Goal: Information Seeking & Learning: Learn about a topic

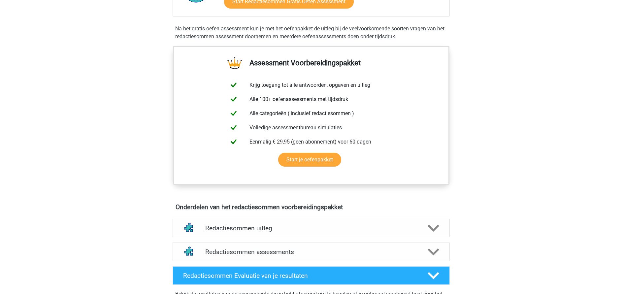
scroll to position [248, 0]
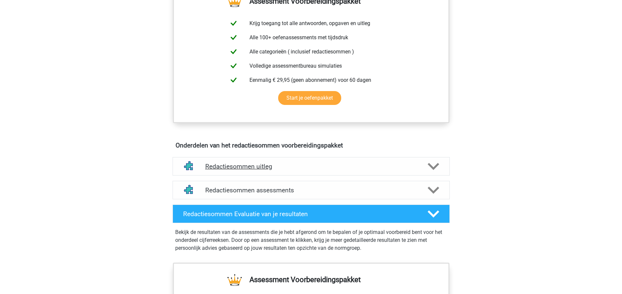
click at [259, 170] on h4 "Redactiesommen uitleg" at bounding box center [311, 167] width 212 height 8
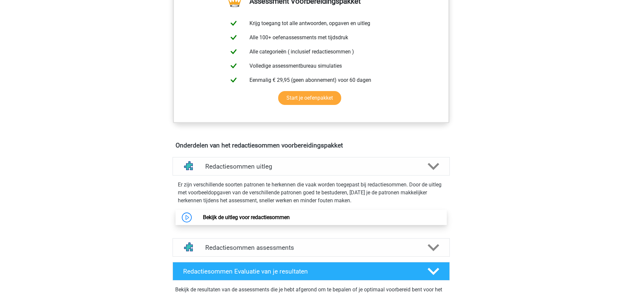
click at [252, 221] on link "Bekijk de uitleg voor redactiesommen" at bounding box center [246, 217] width 87 height 6
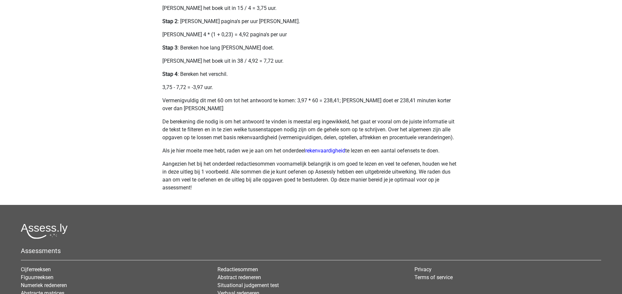
scroll to position [297, 0]
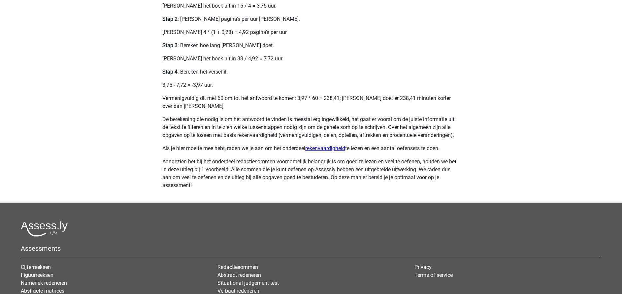
click at [329, 150] on link "rekenvaardigheid" at bounding box center [325, 148] width 40 height 6
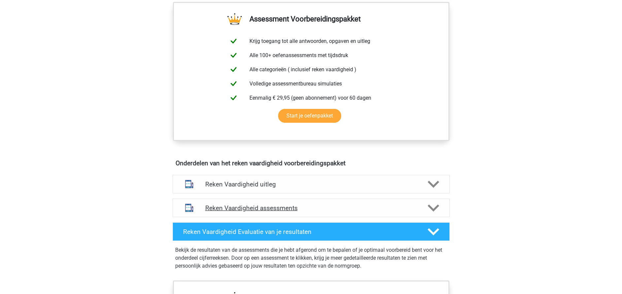
scroll to position [297, 0]
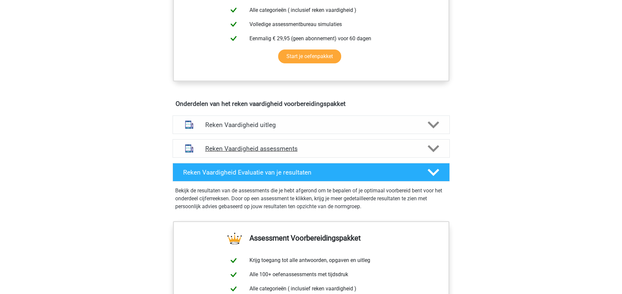
click at [259, 151] on h4 "Reken Vaardigheid assessments" at bounding box center [311, 149] width 212 height 8
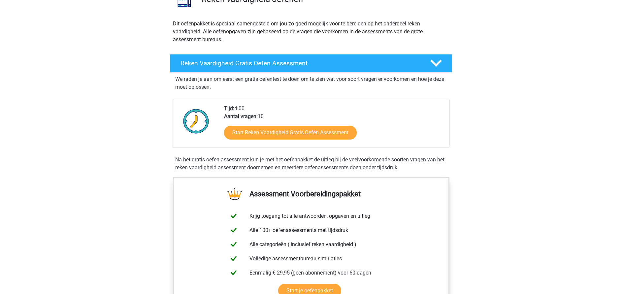
scroll to position [50, 0]
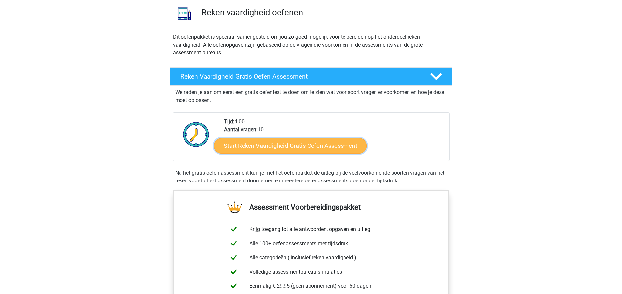
click at [286, 147] on link "Start Reken Vaardigheid Gratis Oefen Assessment" at bounding box center [290, 146] width 153 height 16
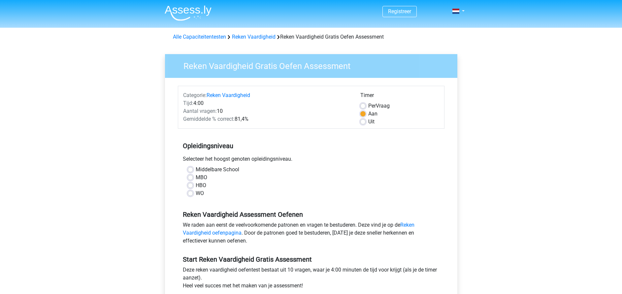
click at [204, 187] on label "HBO" at bounding box center [201, 186] width 11 height 8
click at [193, 187] on input "HBO" at bounding box center [190, 185] width 5 height 7
radio input "true"
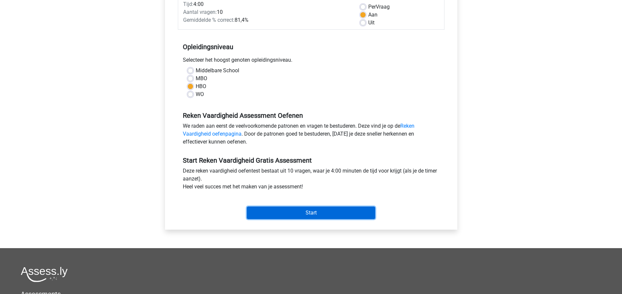
click at [303, 214] on input "Start" at bounding box center [311, 213] width 128 height 13
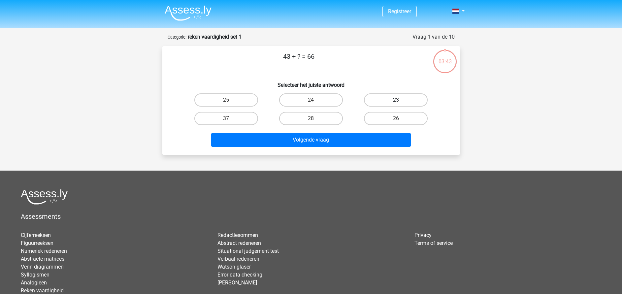
click at [380, 100] on label "23" at bounding box center [396, 99] width 64 height 13
click at [396, 100] on input "23" at bounding box center [398, 102] width 4 height 4
radio input "true"
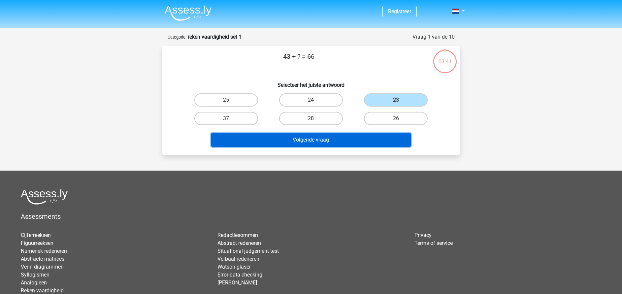
click at [335, 141] on button "Volgende vraag" at bounding box center [311, 140] width 200 height 14
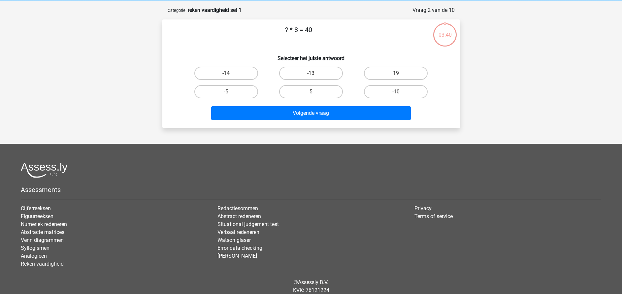
scroll to position [33, 0]
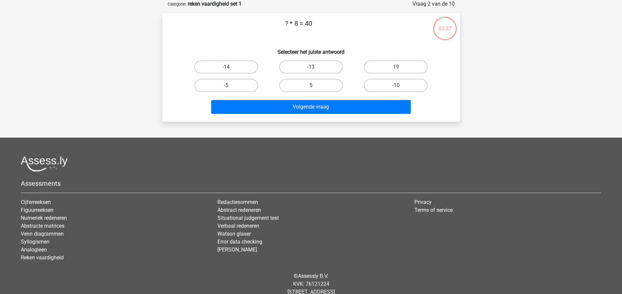
click at [310, 88] on label "5" at bounding box center [311, 85] width 64 height 13
click at [311, 88] on input "5" at bounding box center [313, 88] width 4 height 4
radio input "true"
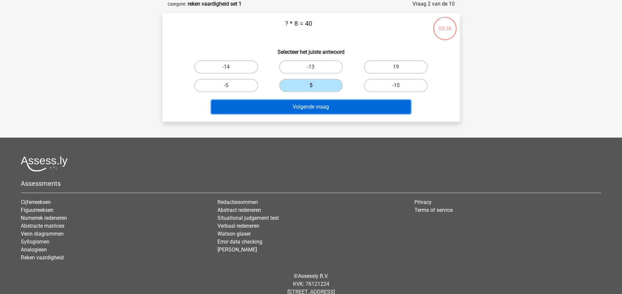
click at [310, 109] on button "Volgende vraag" at bounding box center [311, 107] width 200 height 14
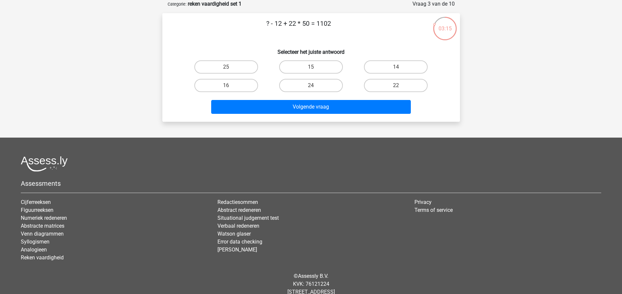
click at [273, 25] on p "? - 12 + 22 * 50 = 1102" at bounding box center [299, 28] width 252 height 20
click at [384, 68] on label "14" at bounding box center [396, 66] width 64 height 13
click at [396, 68] on input "14" at bounding box center [398, 69] width 4 height 4
radio input "true"
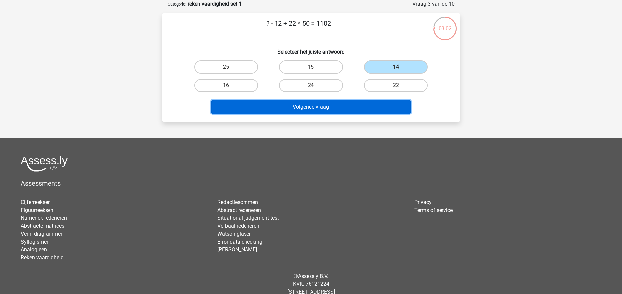
click at [322, 106] on button "Volgende vraag" at bounding box center [311, 107] width 200 height 14
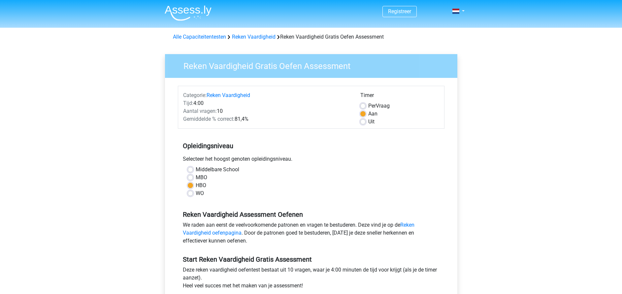
scroll to position [99, 0]
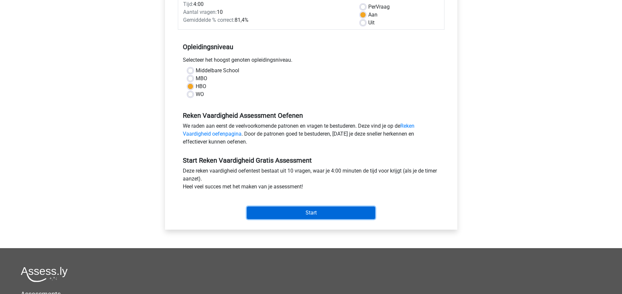
click at [302, 214] on input "Start" at bounding box center [311, 213] width 128 height 13
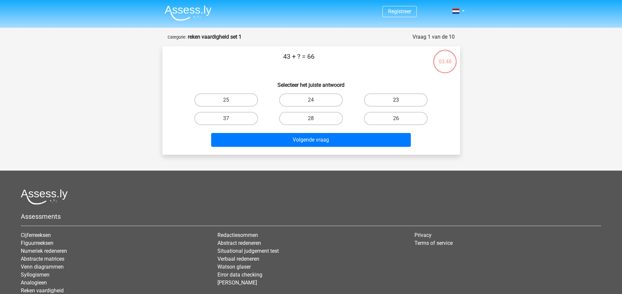
click at [386, 105] on label "23" at bounding box center [396, 99] width 64 height 13
click at [396, 104] on input "23" at bounding box center [398, 102] width 4 height 4
radio input "true"
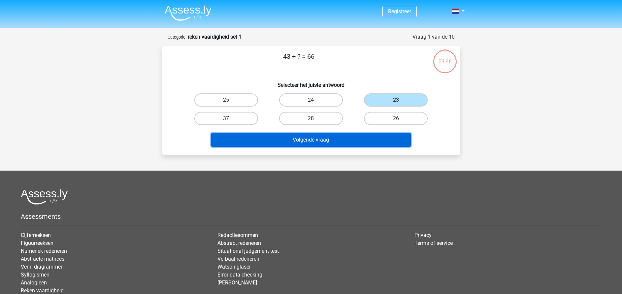
click at [347, 142] on button "Volgende vraag" at bounding box center [311, 140] width 200 height 14
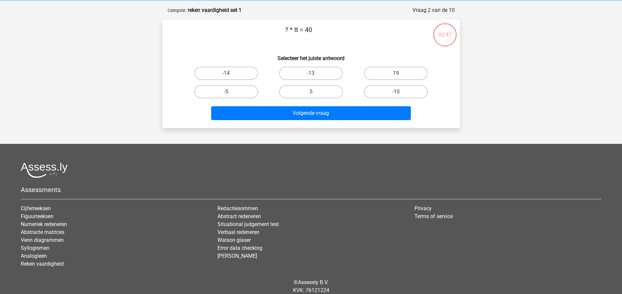
scroll to position [33, 0]
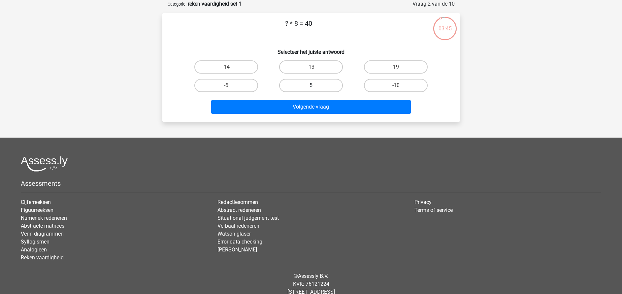
click at [295, 84] on label "5" at bounding box center [311, 85] width 64 height 13
click at [311, 86] on input "5" at bounding box center [313, 88] width 4 height 4
radio input "true"
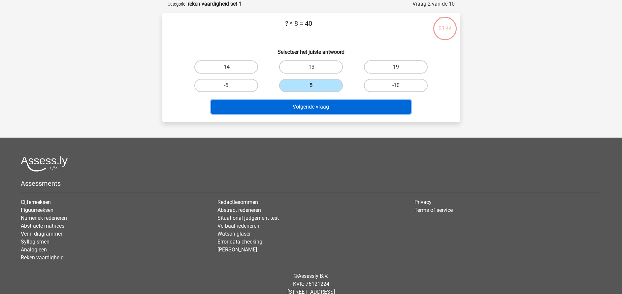
click at [303, 106] on button "Volgende vraag" at bounding box center [311, 107] width 200 height 14
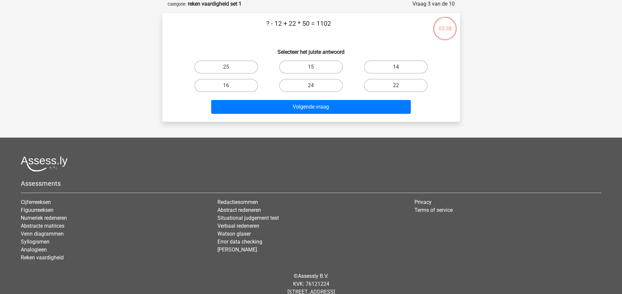
click at [383, 64] on label "14" at bounding box center [396, 66] width 64 height 13
click at [396, 67] on input "14" at bounding box center [398, 69] width 4 height 4
radio input "true"
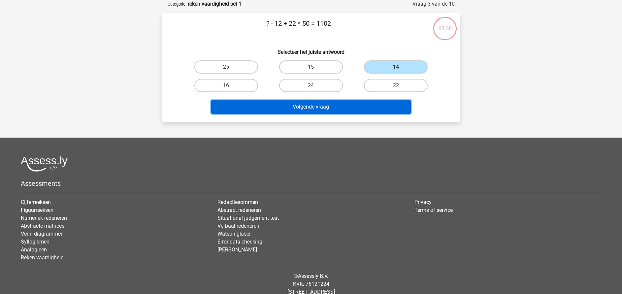
click at [304, 106] on button "Volgende vraag" at bounding box center [311, 107] width 200 height 14
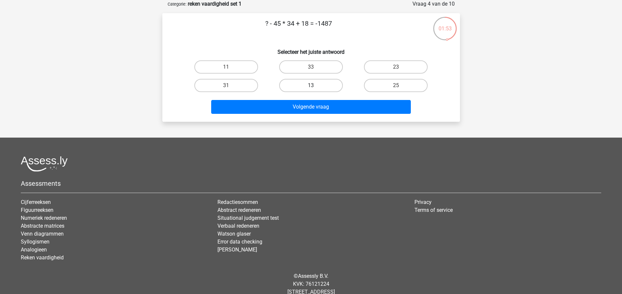
click at [317, 88] on label "13" at bounding box center [311, 85] width 64 height 13
click at [315, 88] on input "13" at bounding box center [313, 88] width 4 height 4
radio input "true"
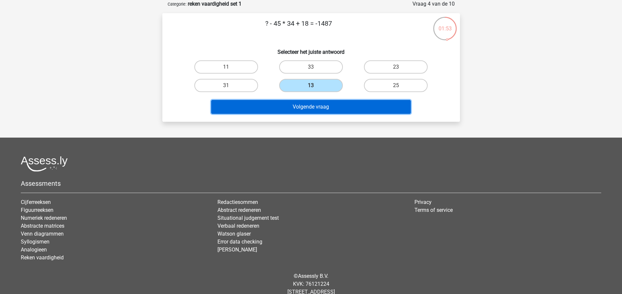
click at [310, 108] on button "Volgende vraag" at bounding box center [311, 107] width 200 height 14
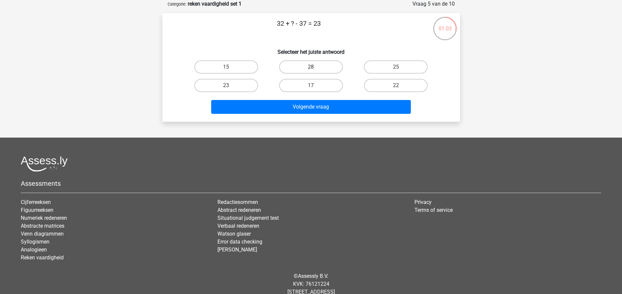
click at [312, 66] on label "28" at bounding box center [311, 66] width 64 height 13
click at [312, 67] on input "28" at bounding box center [313, 69] width 4 height 4
radio input "true"
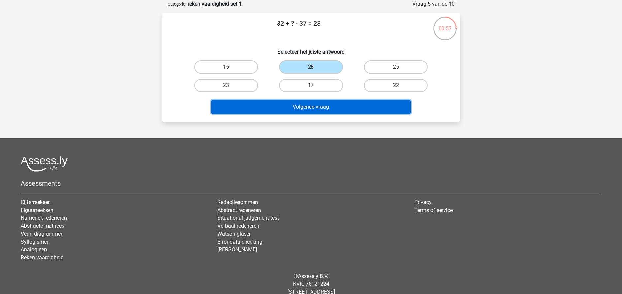
click at [317, 108] on button "Volgende vraag" at bounding box center [311, 107] width 200 height 14
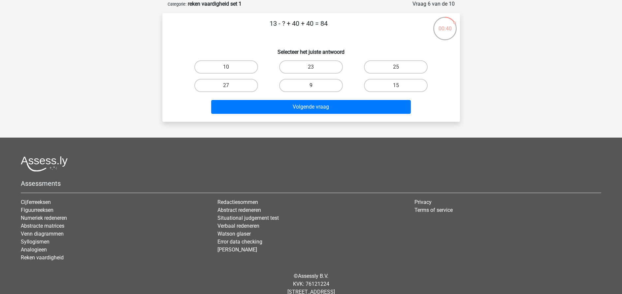
click at [322, 88] on label "9" at bounding box center [311, 85] width 64 height 13
click at [315, 88] on input "9" at bounding box center [313, 88] width 4 height 4
radio input "true"
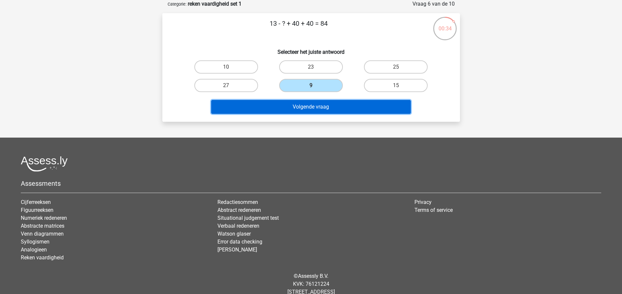
click at [321, 104] on button "Volgende vraag" at bounding box center [311, 107] width 200 height 14
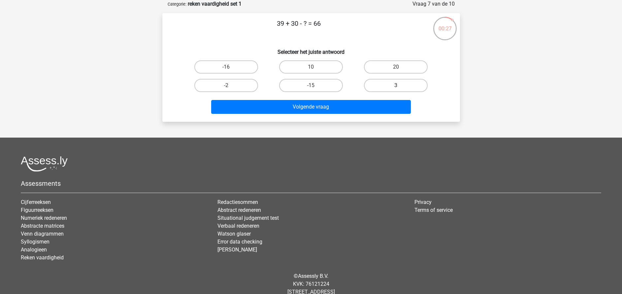
click at [379, 86] on label "3" at bounding box center [396, 85] width 64 height 13
click at [396, 86] on input "3" at bounding box center [398, 88] width 4 height 4
radio input "true"
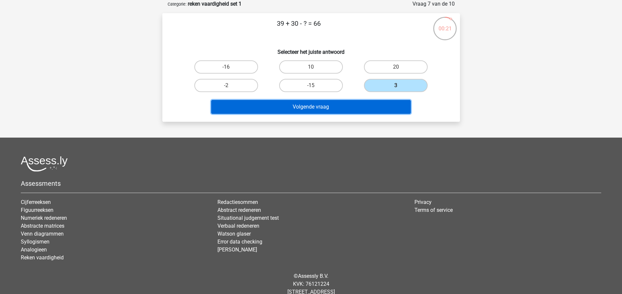
click at [324, 107] on button "Volgende vraag" at bounding box center [311, 107] width 200 height 14
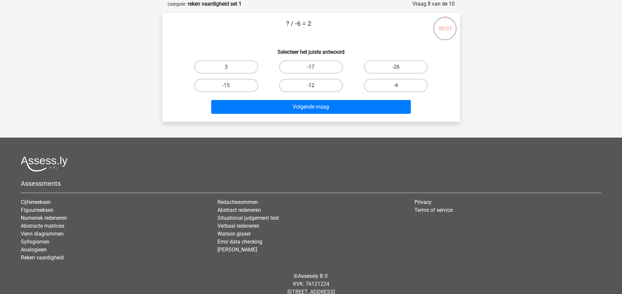
click at [324, 88] on label "-12" at bounding box center [311, 85] width 64 height 13
click at [315, 88] on input "-12" at bounding box center [313, 88] width 4 height 4
radio input "true"
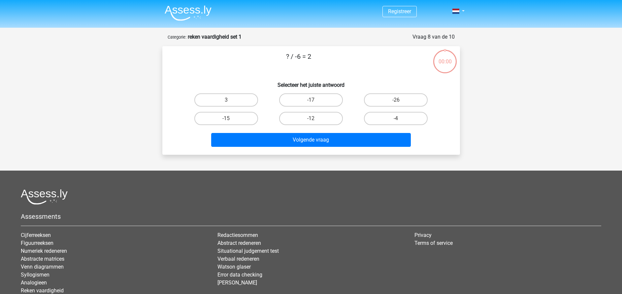
scroll to position [33, 0]
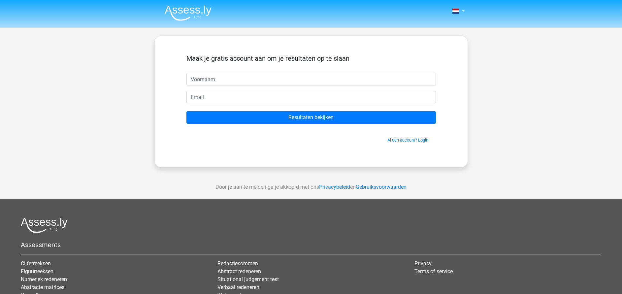
click at [293, 79] on input "text" at bounding box center [312, 79] width 250 height 13
type input "m"
click at [291, 89] on form "Maak je gratis account aan om je resultaten op te slaan m Resultaten bekijken A…" at bounding box center [312, 98] width 250 height 89
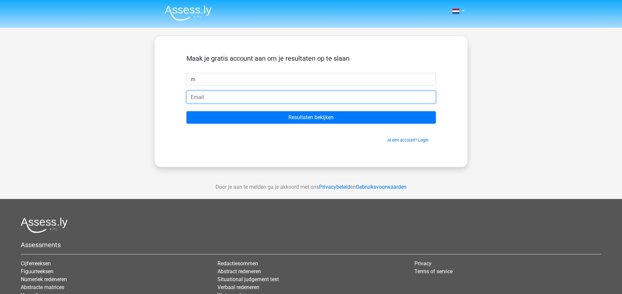
click at [289, 95] on input "email" at bounding box center [312, 97] width 250 height 13
type input "[EMAIL_ADDRESS][DOMAIN_NAME]"
click at [187, 111] on input "Resultaten bekijken" at bounding box center [312, 117] width 250 height 13
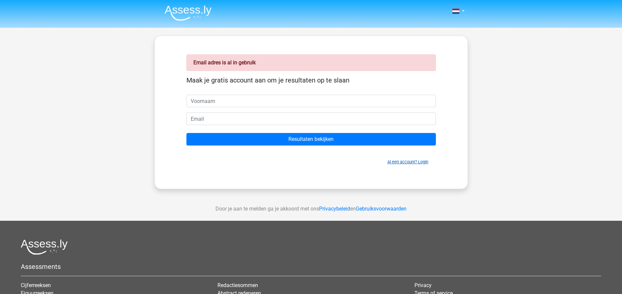
click at [401, 160] on link "Al een account? Login" at bounding box center [408, 161] width 41 height 5
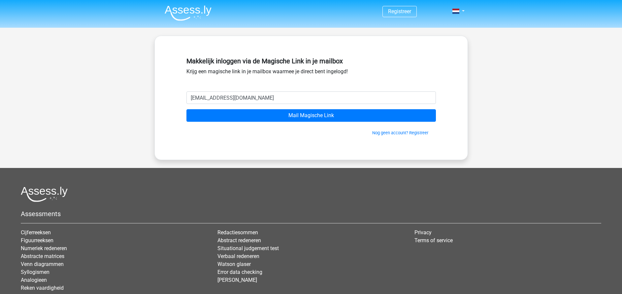
type input "[EMAIL_ADDRESS][DOMAIN_NAME]"
click at [187, 109] on input "Mail Magische Link" at bounding box center [312, 115] width 250 height 13
